Goal: Task Accomplishment & Management: Manage account settings

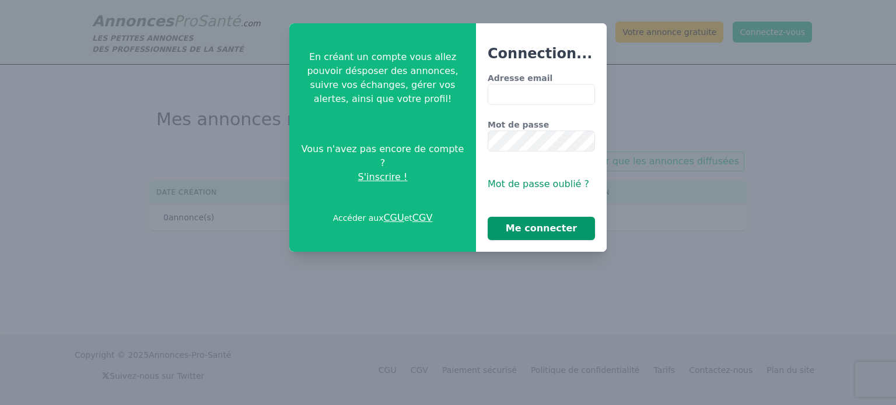
type input "**********"
click at [544, 227] on button "Me connecter" at bounding box center [541, 228] width 107 height 23
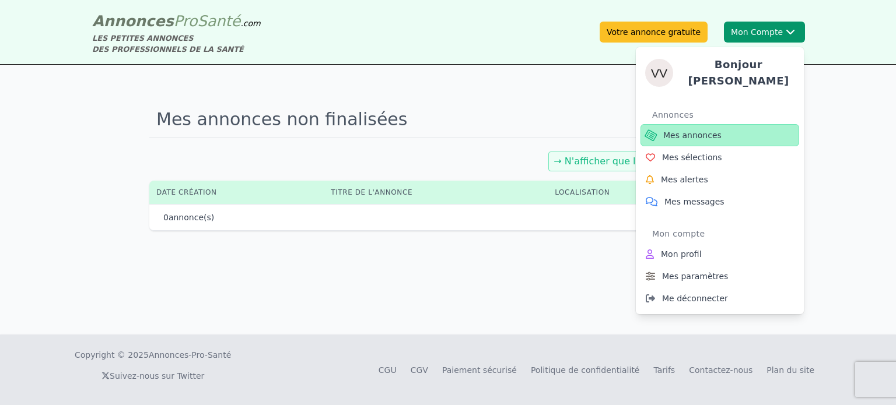
click at [700, 130] on span "Mes annonces" at bounding box center [692, 136] width 58 height 12
click at [701, 130] on span "Mes annonces" at bounding box center [692, 136] width 58 height 12
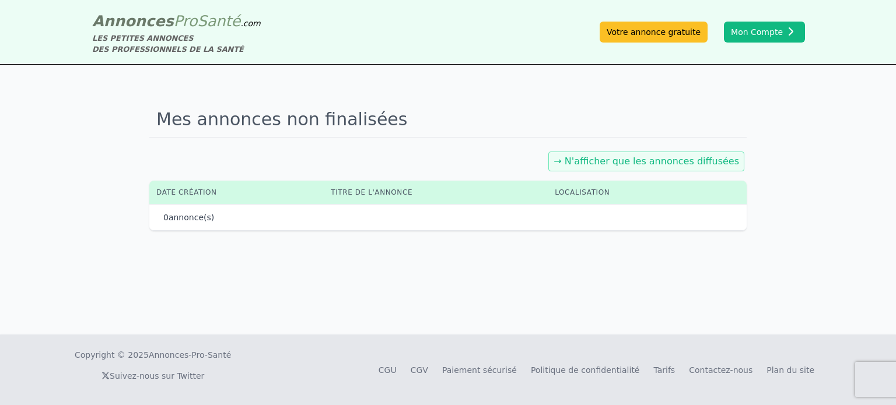
click at [697, 160] on link "→ N'afficher que les annonces diffusées" at bounding box center [647, 161] width 186 height 11
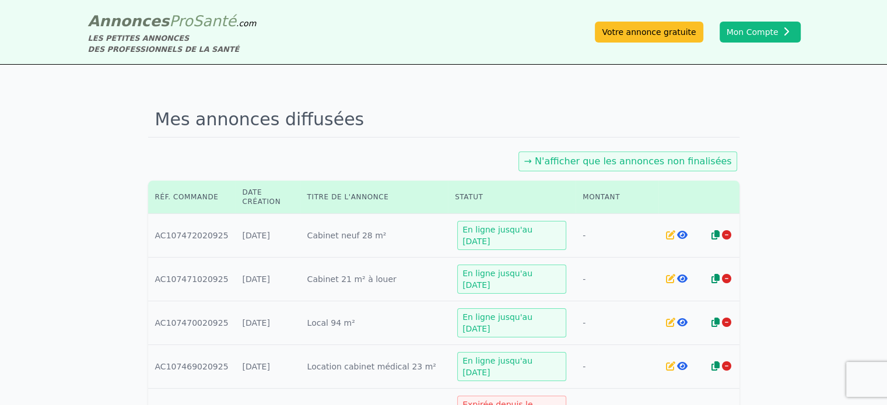
click at [677, 233] on icon at bounding box center [682, 234] width 11 height 9
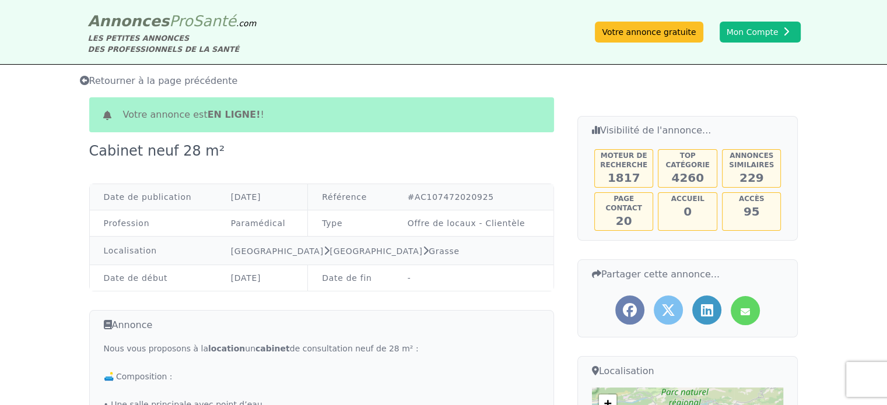
click at [82, 81] on icon at bounding box center [84, 80] width 9 height 9
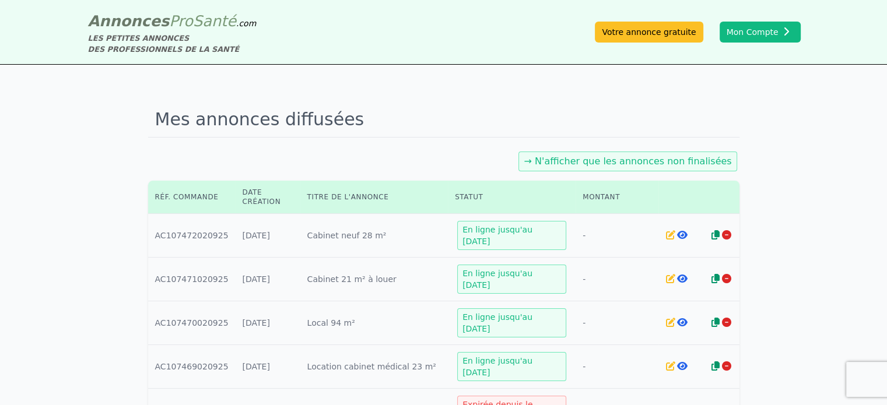
click at [681, 282] on icon at bounding box center [682, 278] width 11 height 9
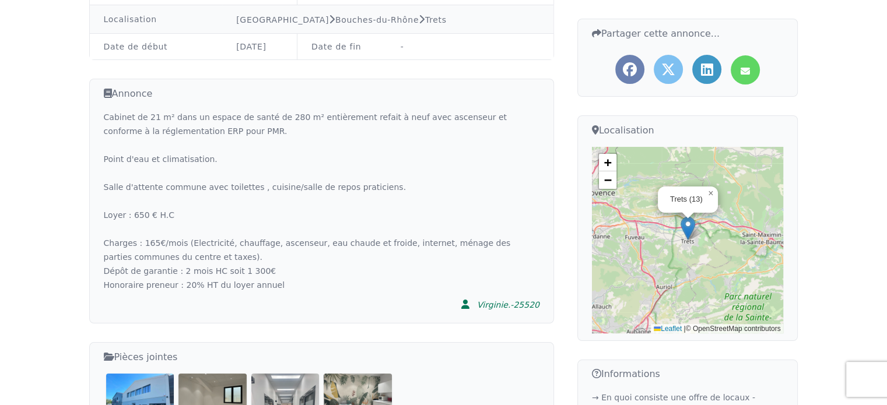
scroll to position [233, 0]
